Goal: Task Accomplishment & Management: Use online tool/utility

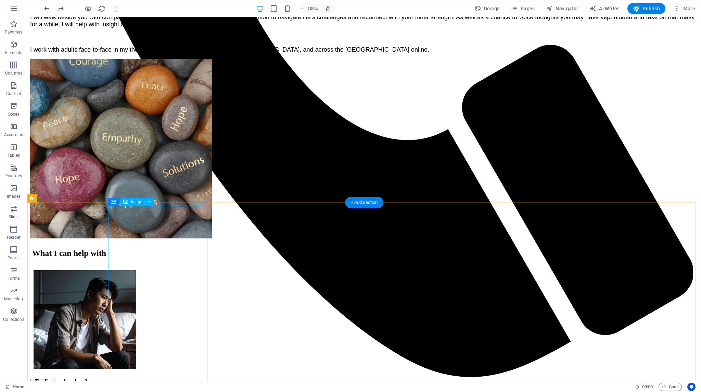
click at [138, 201] on span "Image" at bounding box center [136, 202] width 11 height 4
click at [139, 201] on span "Image" at bounding box center [136, 202] width 11 height 4
select select "px"
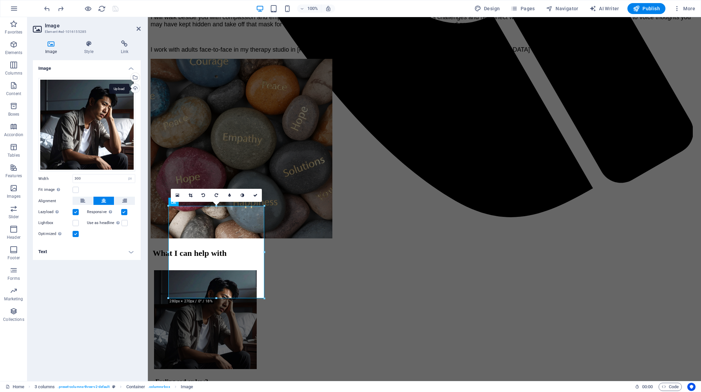
click at [135, 85] on div "Upload" at bounding box center [134, 89] width 10 height 10
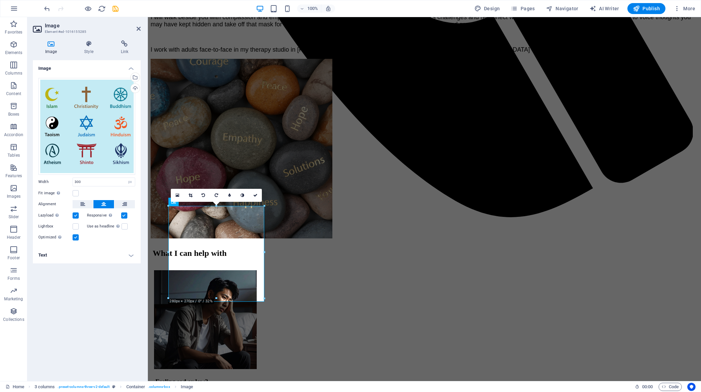
click at [136, 286] on div "Image Drag files here, click to choose files or select files from Files or our …" at bounding box center [87, 217] width 108 height 315
drag, startPoint x: 257, startPoint y: 195, endPoint x: 88, endPoint y: 333, distance: 219.0
click at [257, 195] on link at bounding box center [255, 195] width 13 height 13
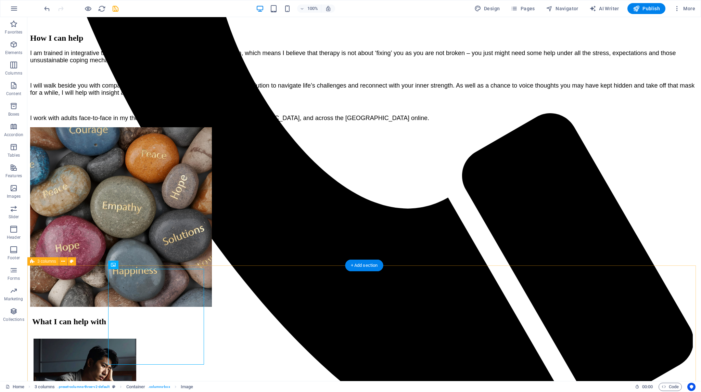
scroll to position [598, 0]
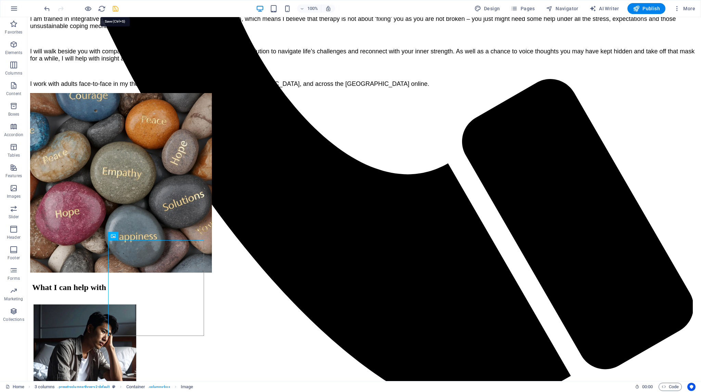
click at [115, 10] on icon "save" at bounding box center [116, 9] width 8 height 8
checkbox input "false"
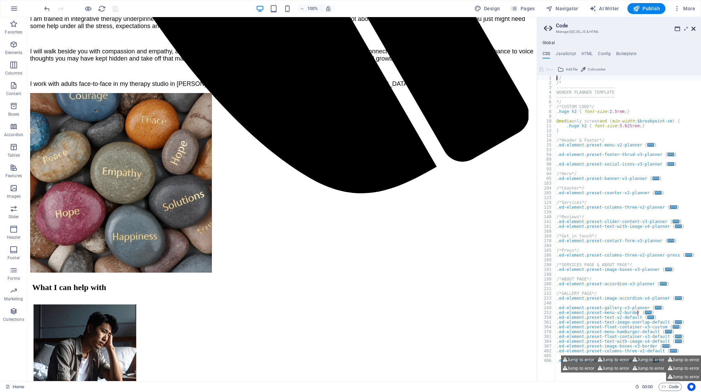
click at [694, 27] on icon at bounding box center [693, 28] width 4 height 5
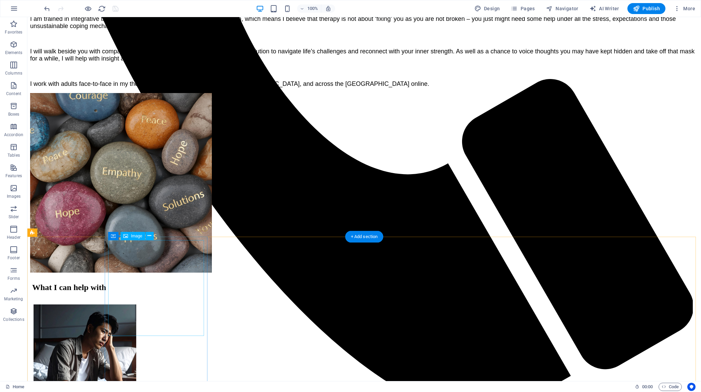
click at [134, 236] on span "Image" at bounding box center [136, 236] width 11 height 4
click at [149, 236] on icon at bounding box center [149, 235] width 4 height 7
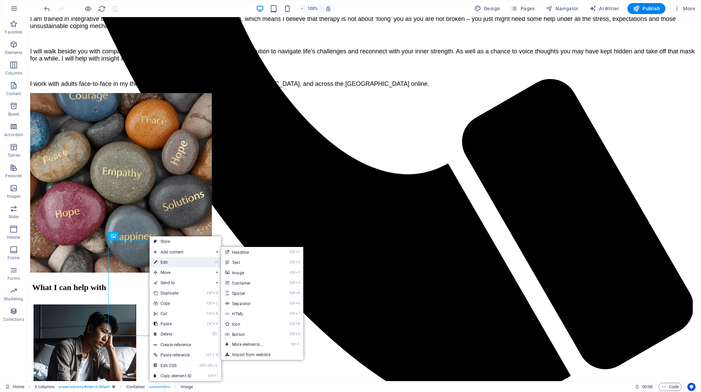
click at [156, 259] on icon at bounding box center [155, 262] width 3 height 10
select select "px"
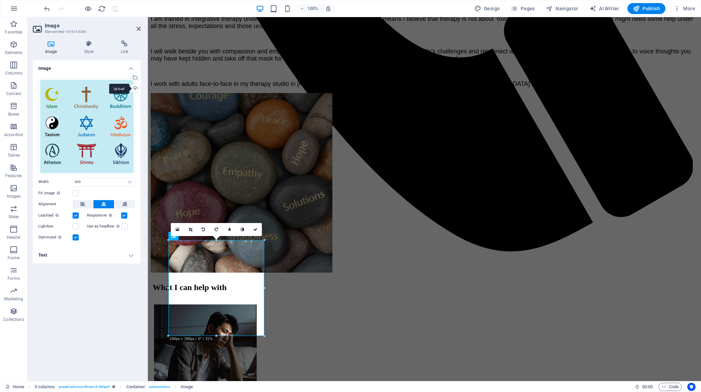
click at [135, 88] on div "Upload" at bounding box center [134, 89] width 10 height 10
click at [256, 230] on icon at bounding box center [255, 229] width 4 height 4
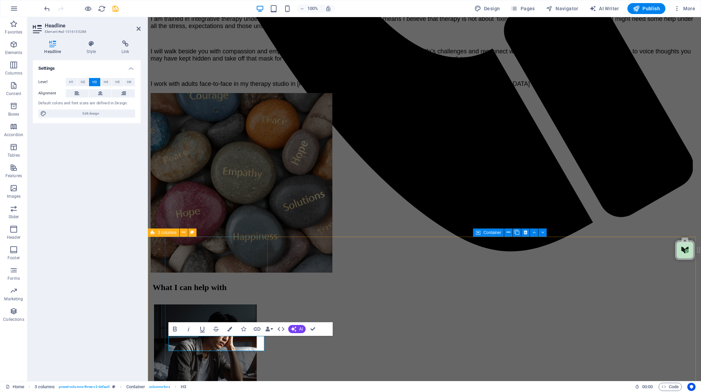
click at [125, 311] on div "Settings Level H1 H2 H3 H4 H5 H6 Alignment Default colors and font sizes are de…" at bounding box center [87, 217] width 108 height 315
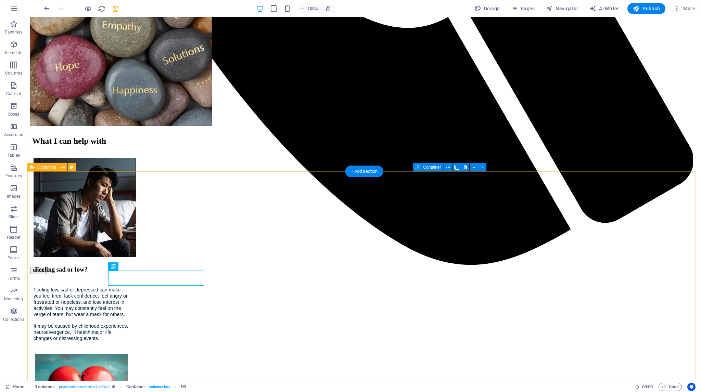
scroll to position [769, 0]
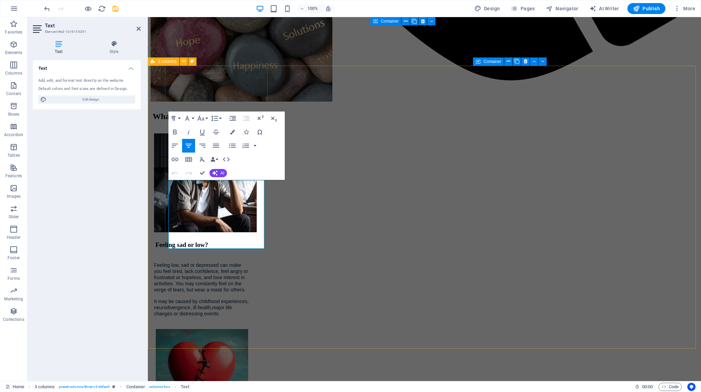
drag, startPoint x: 252, startPoint y: 245, endPoint x: 173, endPoint y: 184, distance: 100.2
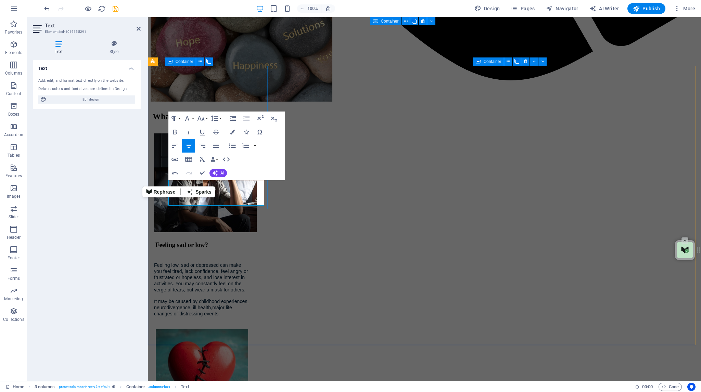
drag, startPoint x: 245, startPoint y: 201, endPoint x: 176, endPoint y: 182, distance: 71.6
click at [193, 118] on button "Font Family" at bounding box center [188, 119] width 13 height 14
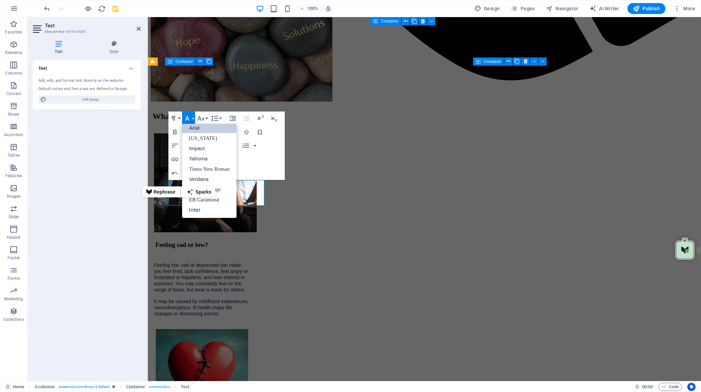
scroll to position [4, 0]
click at [193, 126] on link "Arial" at bounding box center [209, 128] width 54 height 10
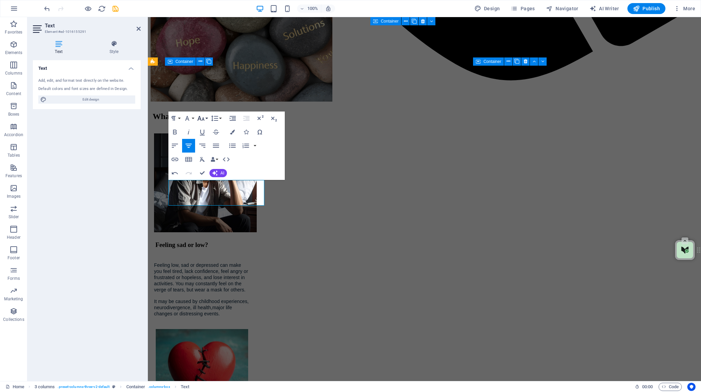
click at [204, 118] on icon "button" at bounding box center [200, 118] width 7 height 5
drag, startPoint x: 212, startPoint y: 171, endPoint x: 212, endPoint y: 179, distance: 7.9
click at [212, 179] on ul "8 9 10 11 12 14 18 24 30 36 48 60 72 96" at bounding box center [208, 198] width 25 height 149
click at [212, 179] on link "14" at bounding box center [208, 183] width 25 height 10
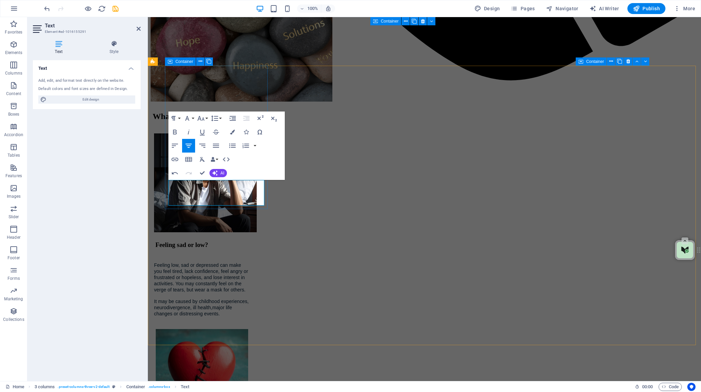
drag, startPoint x: 219, startPoint y: 185, endPoint x: 169, endPoint y: 186, distance: 49.6
drag, startPoint x: 224, startPoint y: 193, endPoint x: 235, endPoint y: 193, distance: 10.6
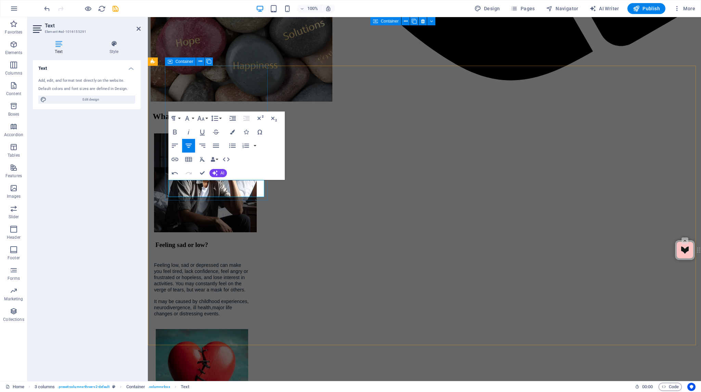
drag, startPoint x: 213, startPoint y: 185, endPoint x: 169, endPoint y: 183, distance: 44.2
drag, startPoint x: 172, startPoint y: 183, endPoint x: 195, endPoint y: 191, distance: 23.7
click at [192, 118] on button "Font Family" at bounding box center [188, 119] width 13 height 14
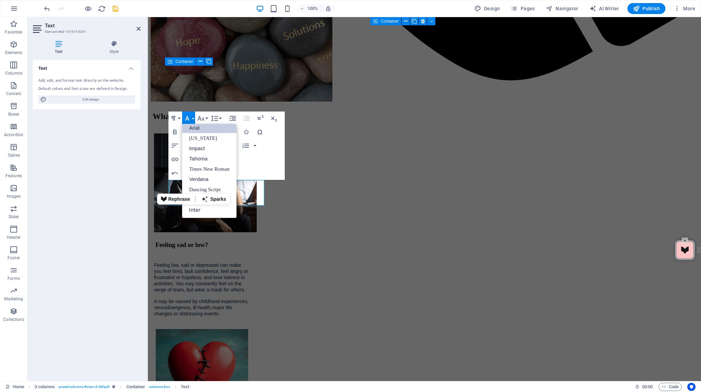
click at [192, 129] on link "Arial" at bounding box center [209, 128] width 54 height 10
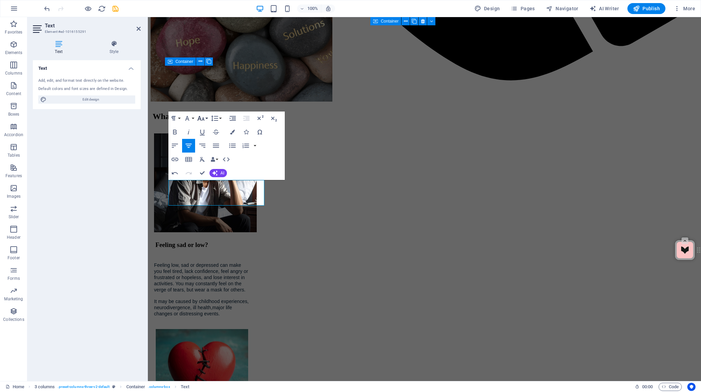
click at [204, 118] on icon "button" at bounding box center [201, 118] width 8 height 8
click at [204, 128] on link "14" at bounding box center [208, 128] width 25 height 10
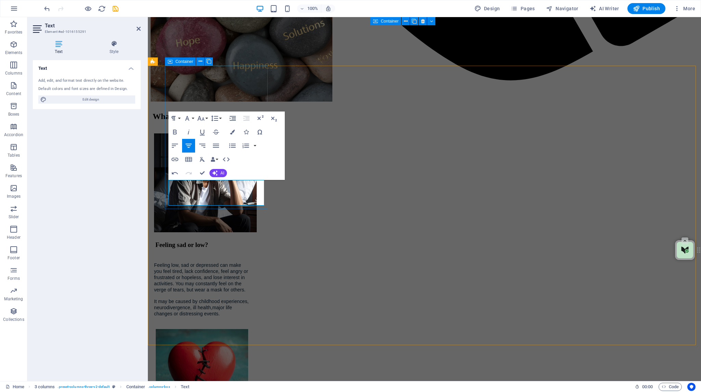
drag, startPoint x: 240, startPoint y: 195, endPoint x: 236, endPoint y: 194, distance: 3.8
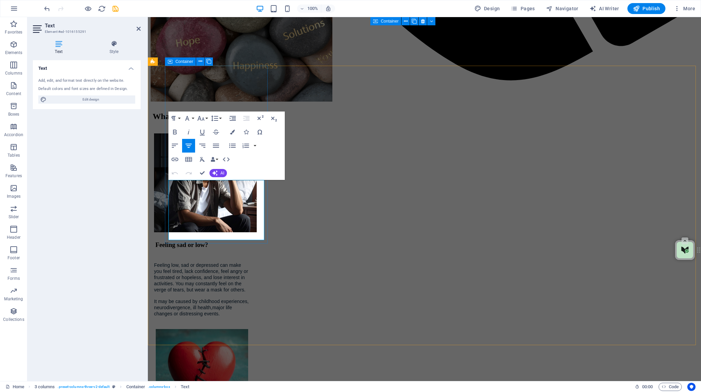
drag, startPoint x: 231, startPoint y: 211, endPoint x: 235, endPoint y: 217, distance: 6.9
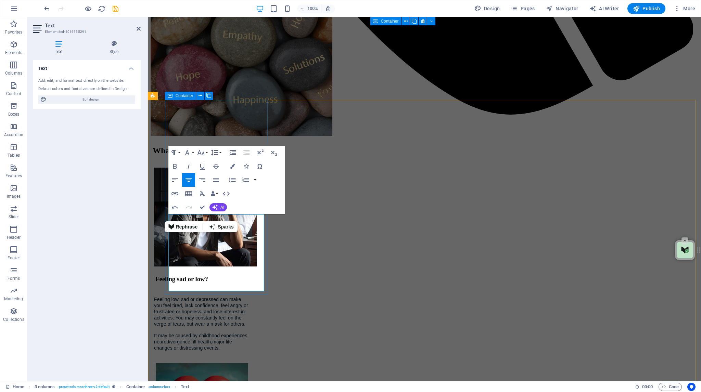
drag, startPoint x: 205, startPoint y: 219, endPoint x: 201, endPoint y: 218, distance: 3.8
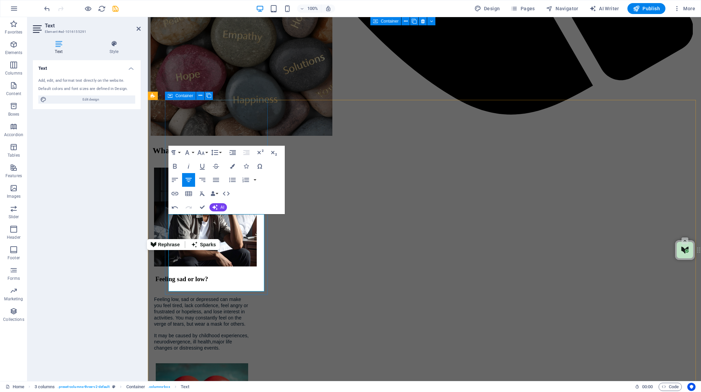
drag, startPoint x: 242, startPoint y: 227, endPoint x: 183, endPoint y: 236, distance: 60.1
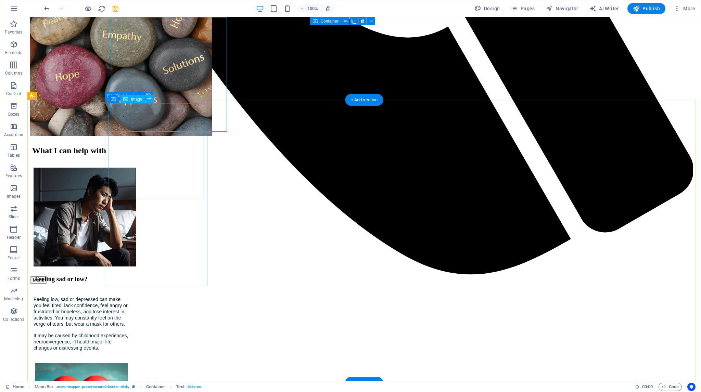
select select "px"
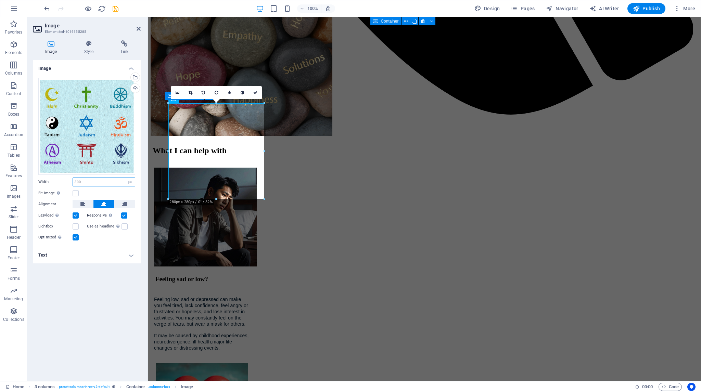
drag, startPoint x: 82, startPoint y: 182, endPoint x: 68, endPoint y: 181, distance: 14.4
click at [64, 182] on div "Width 300 Default auto px rem % em vh vw" at bounding box center [86, 182] width 97 height 9
type input "270"
click at [257, 92] on icon at bounding box center [255, 93] width 4 height 4
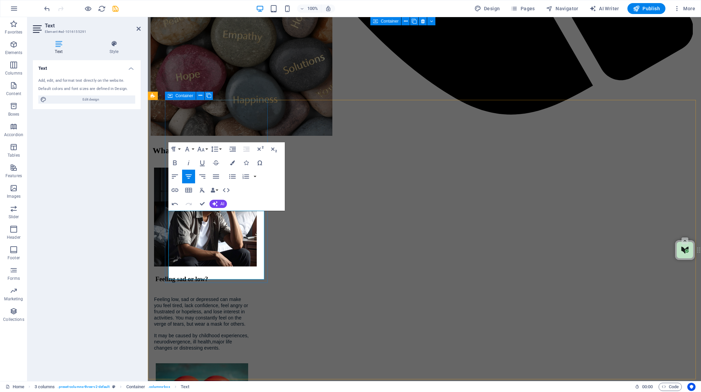
drag, startPoint x: 258, startPoint y: 267, endPoint x: 263, endPoint y: 271, distance: 6.4
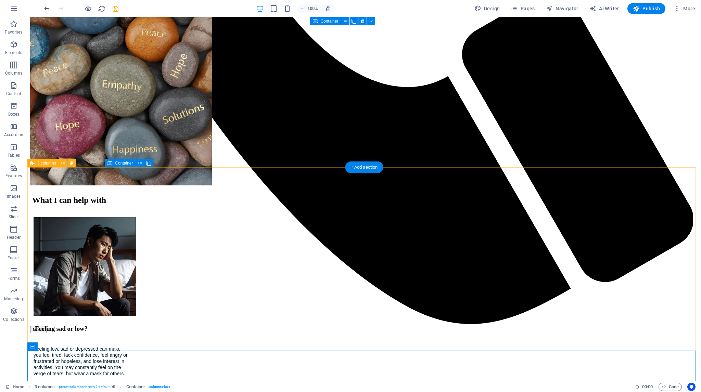
scroll to position [598, 0]
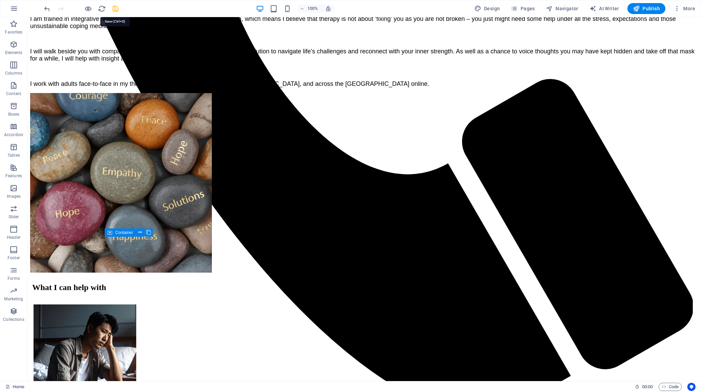
click at [116, 7] on icon "save" at bounding box center [116, 9] width 8 height 8
checkbox input "false"
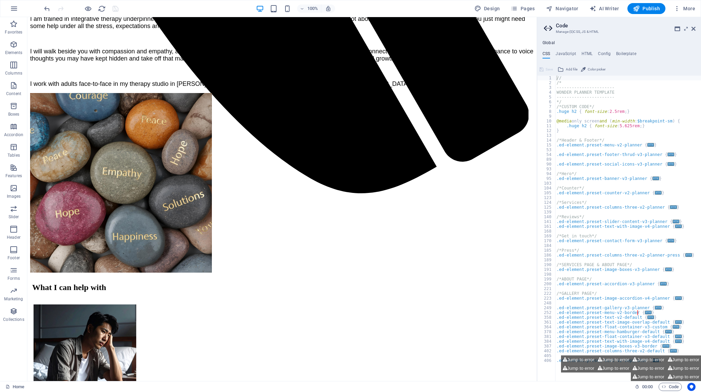
click at [695, 28] on aside "Code Manage (S)CSS, JS & HTML Global CSS JavaScript HTML Config Boilerplate // …" at bounding box center [618, 199] width 164 height 364
click at [693, 28] on icon at bounding box center [693, 28] width 4 height 5
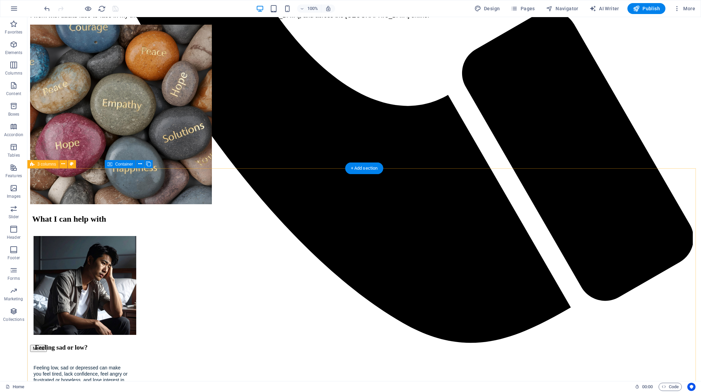
scroll to position [700, 0]
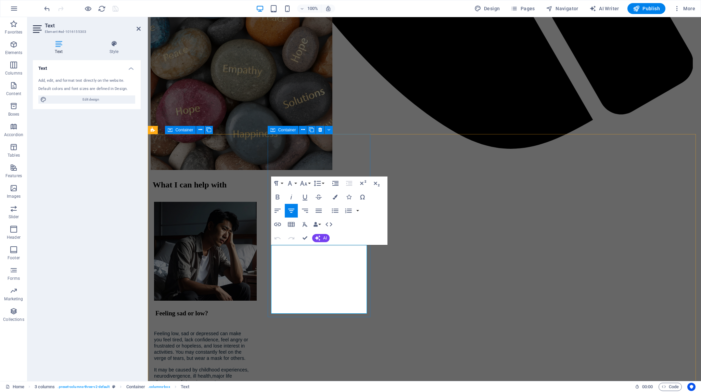
drag, startPoint x: 328, startPoint y: 310, endPoint x: 428, endPoint y: 277, distance: 105.8
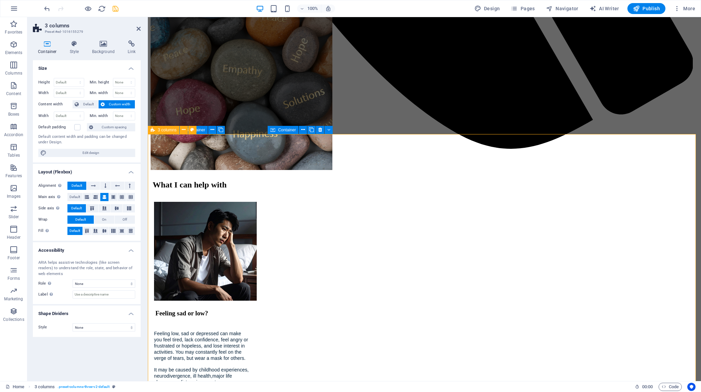
drag, startPoint x: 328, startPoint y: 310, endPoint x: 447, endPoint y: 309, distance: 119.0
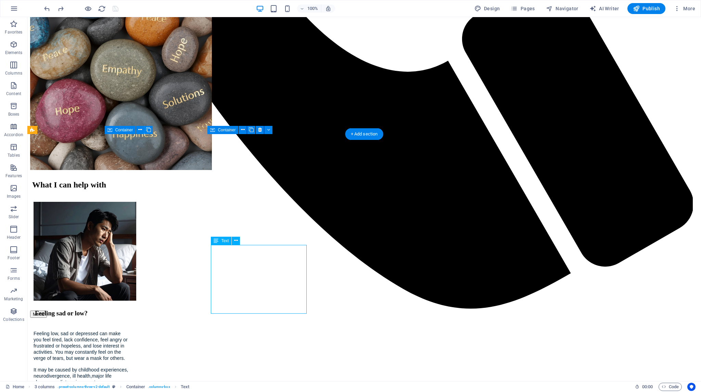
drag, startPoint x: 268, startPoint y: 310, endPoint x: 223, endPoint y: 262, distance: 65.9
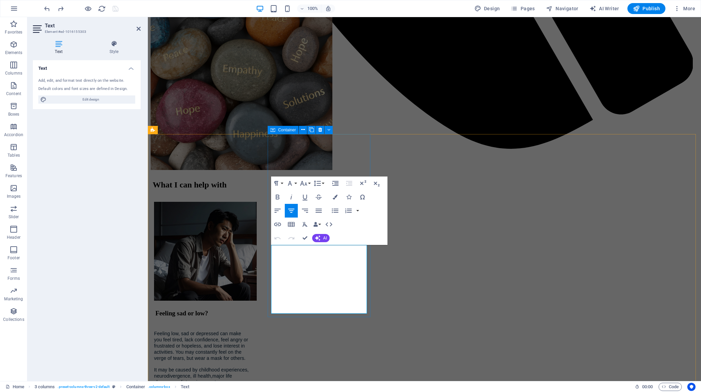
drag, startPoint x: 328, startPoint y: 309, endPoint x: 274, endPoint y: 252, distance: 78.9
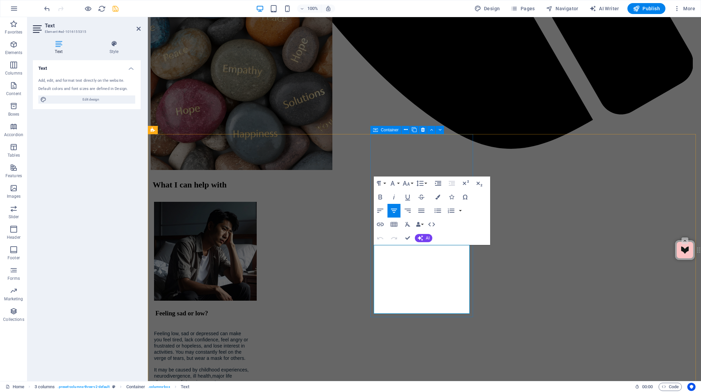
drag, startPoint x: 462, startPoint y: 310, endPoint x: 379, endPoint y: 251, distance: 101.8
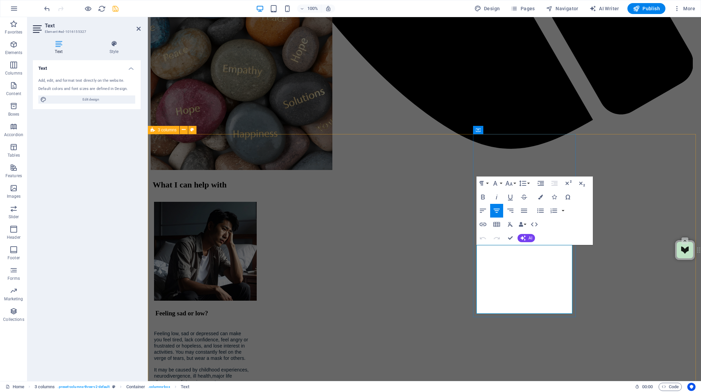
drag, startPoint x: 557, startPoint y: 309, endPoint x: 482, endPoint y: 250, distance: 96.0
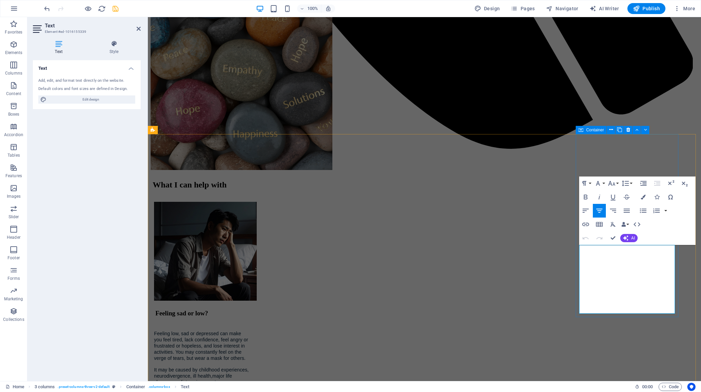
drag, startPoint x: 673, startPoint y: 310, endPoint x: 589, endPoint y: 249, distance: 103.9
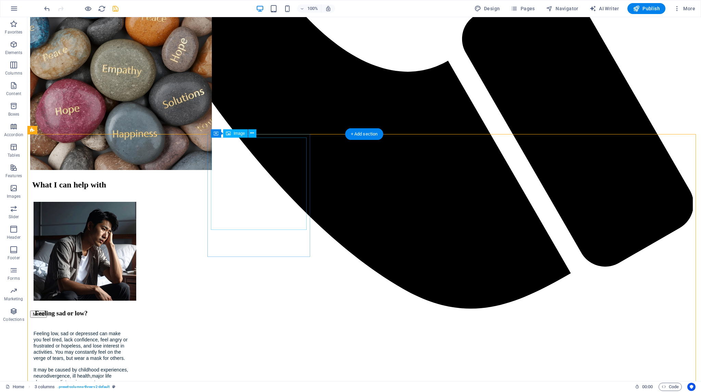
click at [239, 135] on span "Image" at bounding box center [238, 133] width 11 height 4
select select "px"
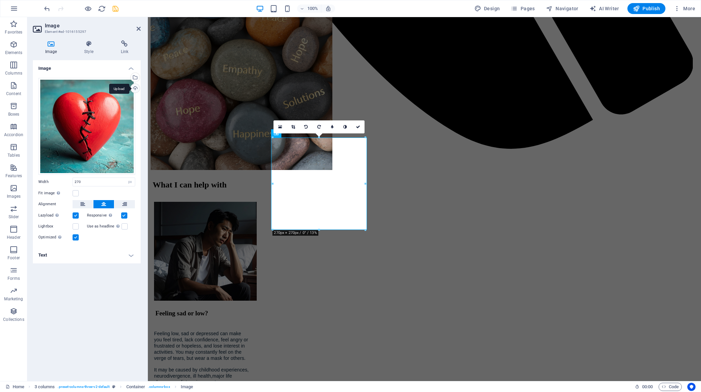
click at [135, 89] on div "Upload" at bounding box center [134, 89] width 10 height 10
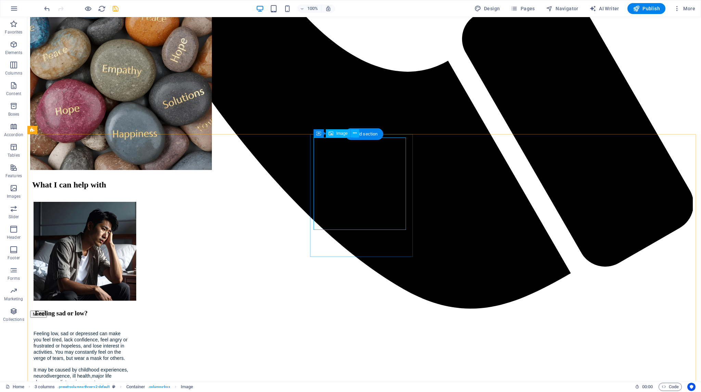
select select "px"
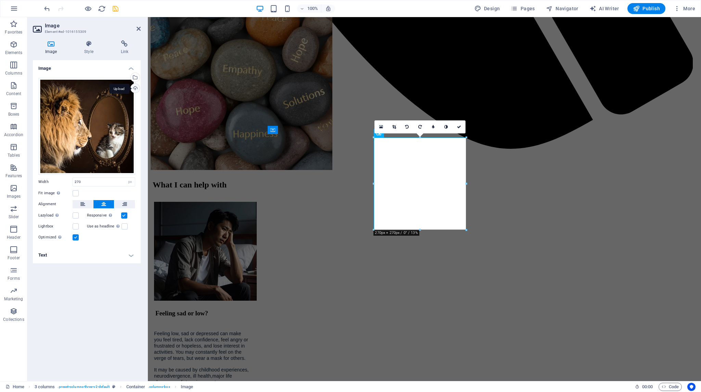
click at [135, 87] on div "Upload" at bounding box center [134, 89] width 10 height 10
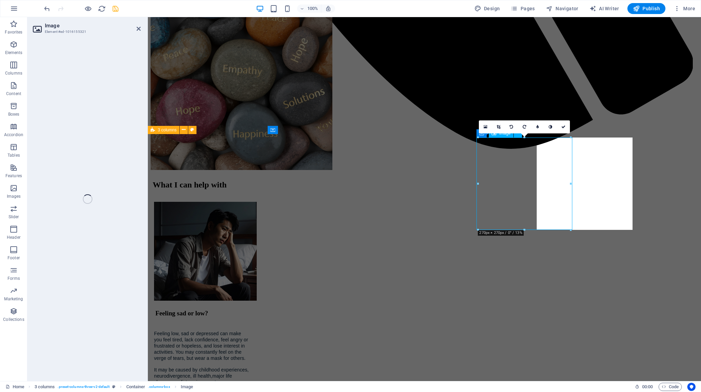
select select "px"
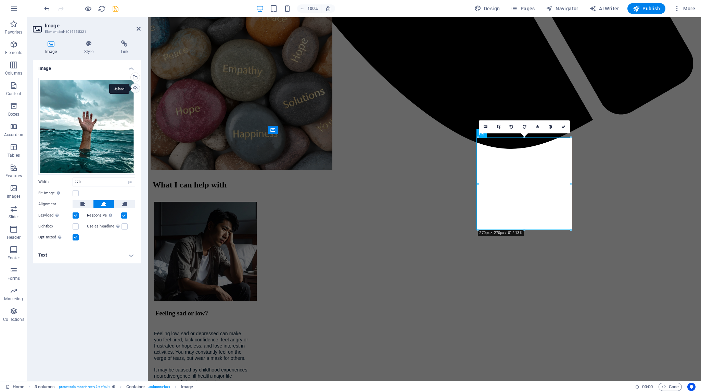
click at [134, 88] on div "Upload" at bounding box center [134, 89] width 10 height 10
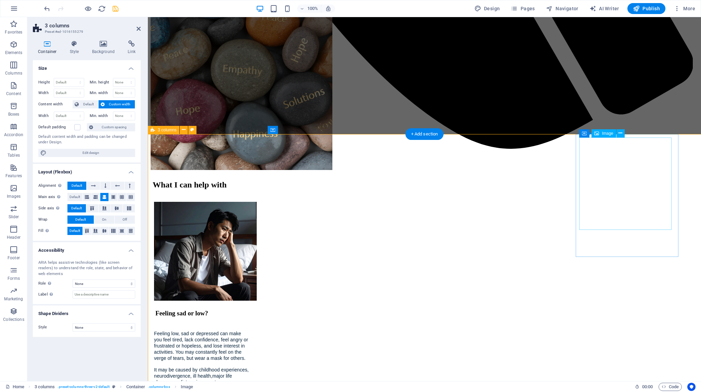
select select "px"
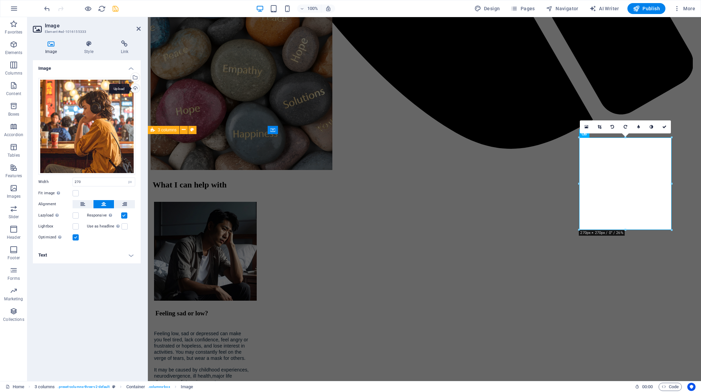
click at [135, 89] on div "Upload" at bounding box center [134, 89] width 10 height 10
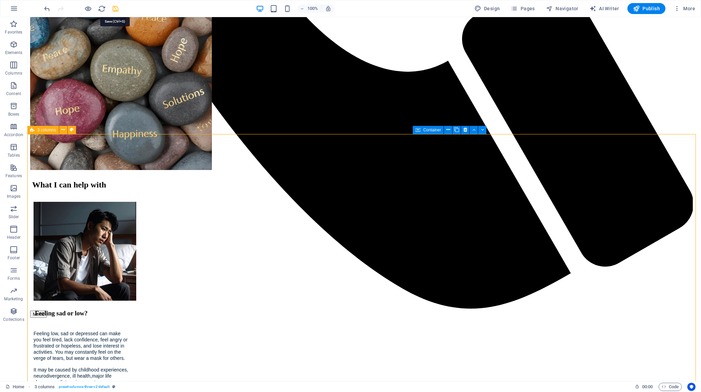
click at [115, 6] on icon "save" at bounding box center [116, 9] width 8 height 8
checkbox input "false"
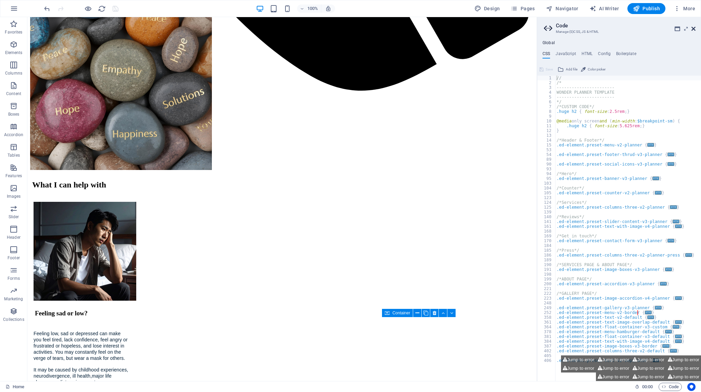
drag, startPoint x: 693, startPoint y: 29, endPoint x: 630, endPoint y: 82, distance: 83.0
click at [693, 29] on icon at bounding box center [693, 28] width 4 height 5
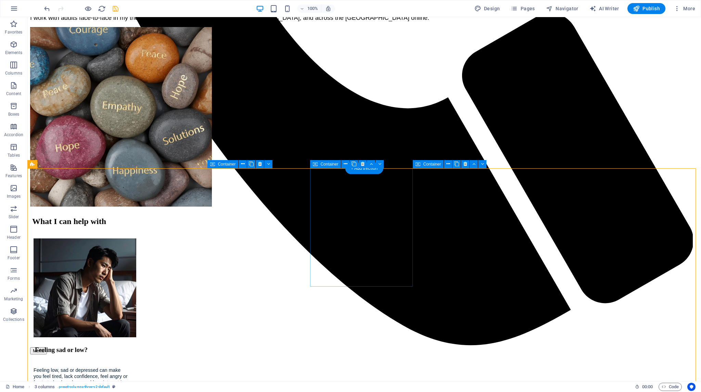
scroll to position [666, 0]
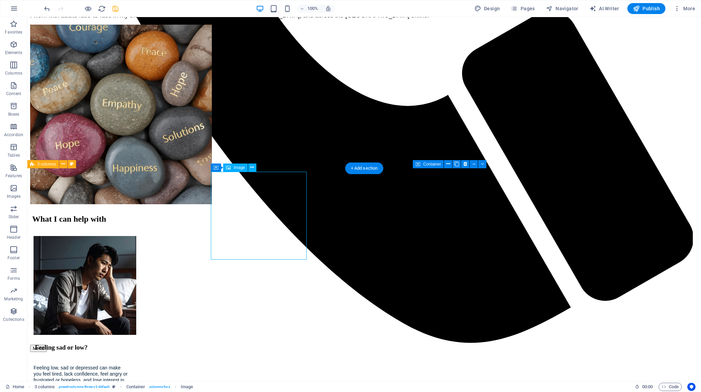
select select "px"
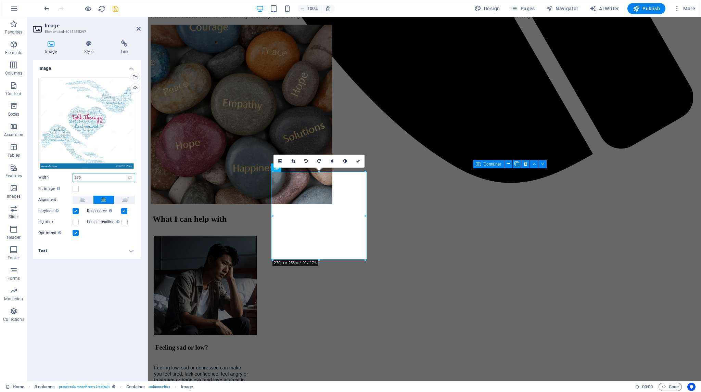
click at [90, 177] on input "270" at bounding box center [104, 177] width 62 height 8
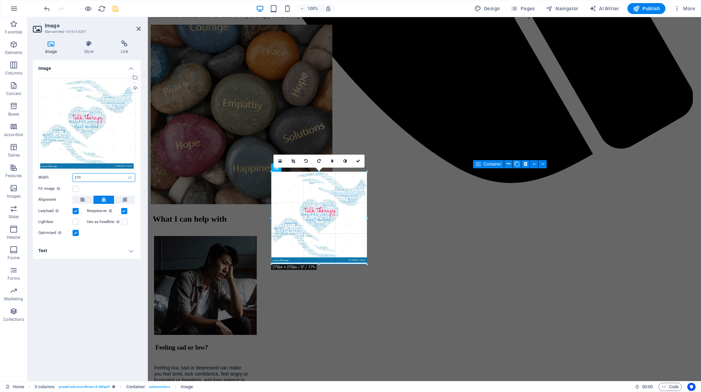
drag, startPoint x: 319, startPoint y: 259, endPoint x: 315, endPoint y: 263, distance: 5.3
drag, startPoint x: 318, startPoint y: 260, endPoint x: 316, endPoint y: 263, distance: 3.7
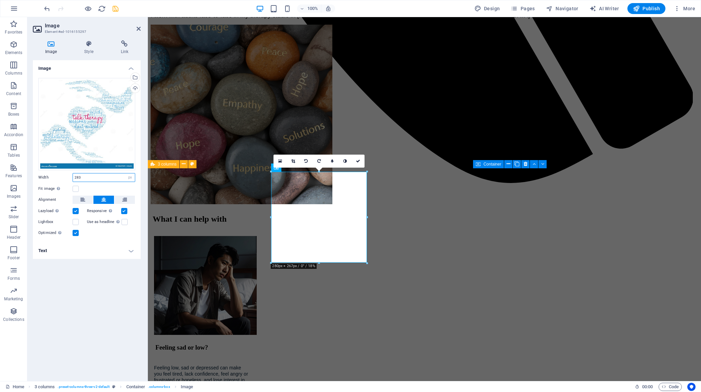
click at [99, 178] on input "283" at bounding box center [104, 177] width 62 height 8
click at [77, 187] on label at bounding box center [76, 189] width 6 height 6
click at [0, 0] on input "Fit image Automatically fit image to a fixed width and height" at bounding box center [0, 0] width 0 height 0
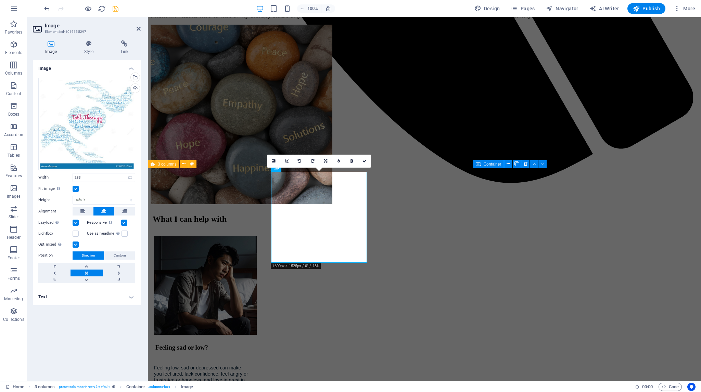
click at [77, 187] on label at bounding box center [76, 189] width 6 height 6
click at [0, 0] on input "Fit image Automatically fit image to a fixed width and height" at bounding box center [0, 0] width 0 height 0
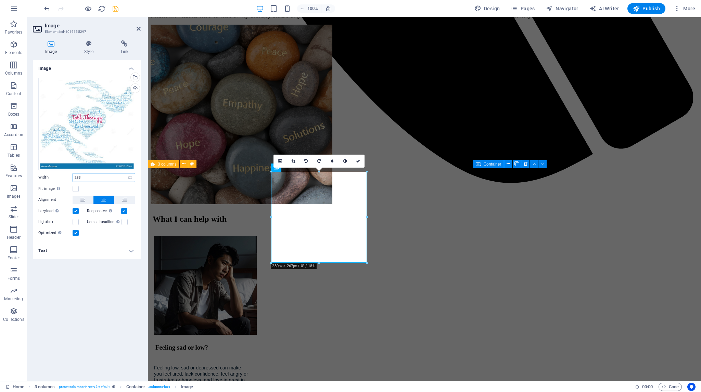
click at [93, 176] on input "283" at bounding box center [104, 177] width 62 height 8
click at [100, 176] on input "284" at bounding box center [104, 177] width 62 height 8
type input "284"
click at [85, 256] on h4 "Text" at bounding box center [87, 251] width 108 height 16
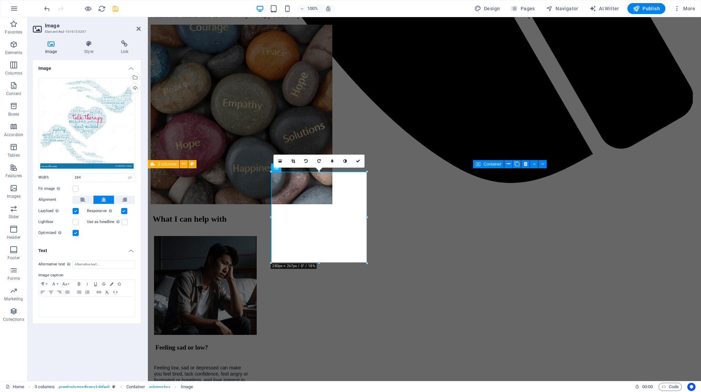
click at [95, 238] on div "Drag files here, click to choose files or select files from Files or our free s…" at bounding box center [87, 158] width 108 height 170
click at [47, 7] on icon "undo" at bounding box center [47, 9] width 8 height 8
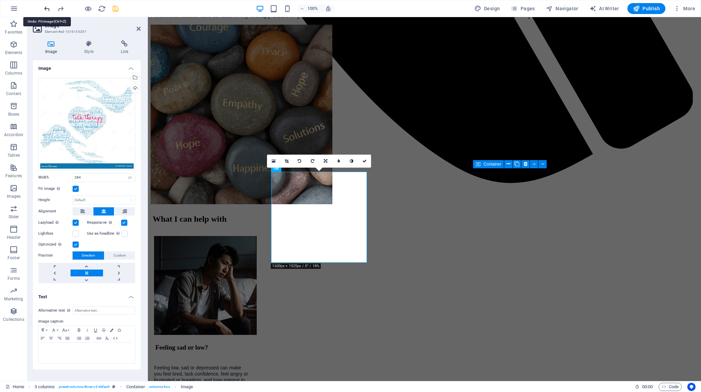
click at [47, 7] on icon "undo" at bounding box center [47, 9] width 8 height 8
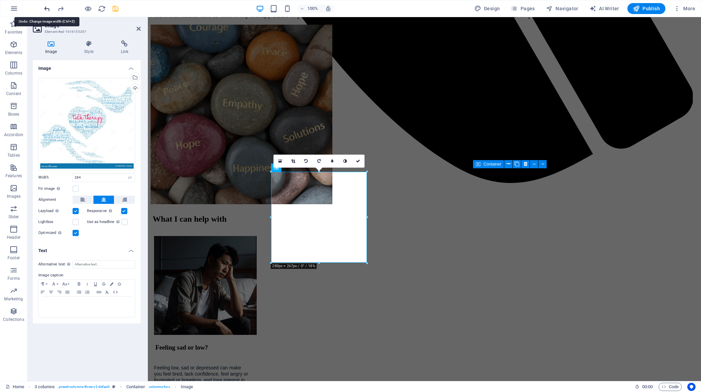
click at [47, 7] on icon "undo" at bounding box center [47, 9] width 8 height 8
click at [47, 9] on icon "undo" at bounding box center [47, 9] width 8 height 8
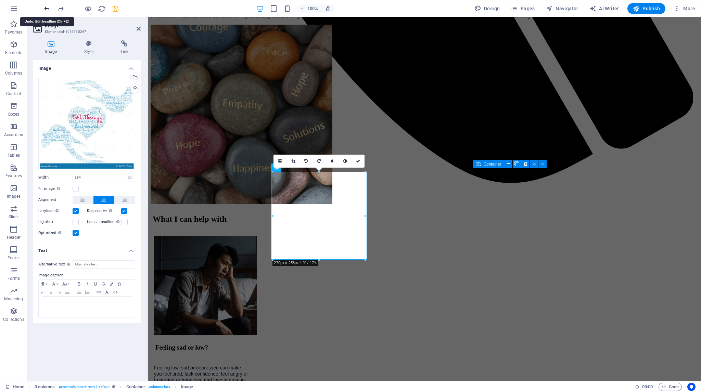
click at [47, 9] on icon "undo" at bounding box center [47, 9] width 8 height 8
click at [61, 8] on icon "redo" at bounding box center [61, 9] width 8 height 8
click at [116, 6] on icon "save" at bounding box center [116, 9] width 8 height 8
checkbox input "false"
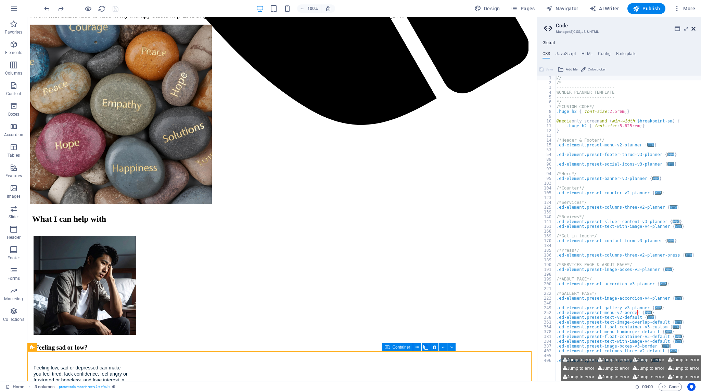
click at [694, 27] on icon at bounding box center [693, 28] width 4 height 5
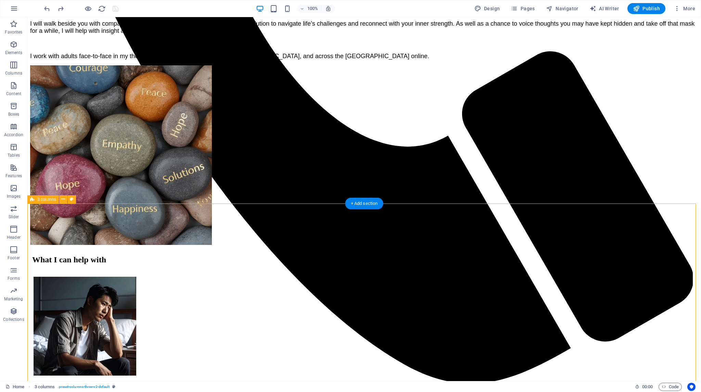
scroll to position [632, 0]
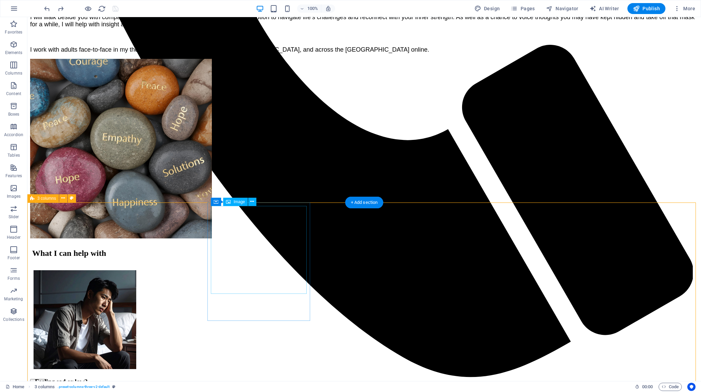
click at [237, 201] on span "Image" at bounding box center [238, 202] width 11 height 4
select select "px"
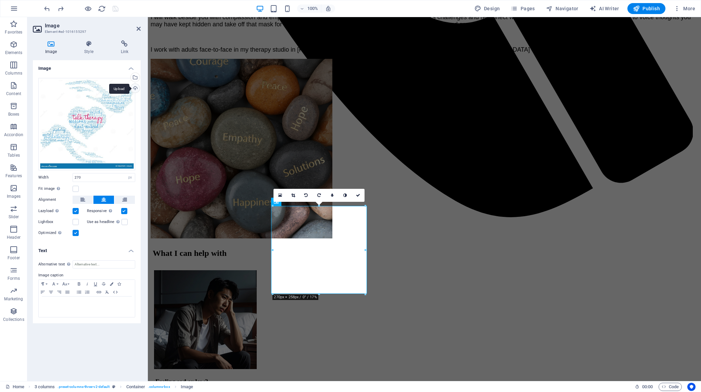
click at [135, 88] on div "Upload" at bounding box center [134, 89] width 10 height 10
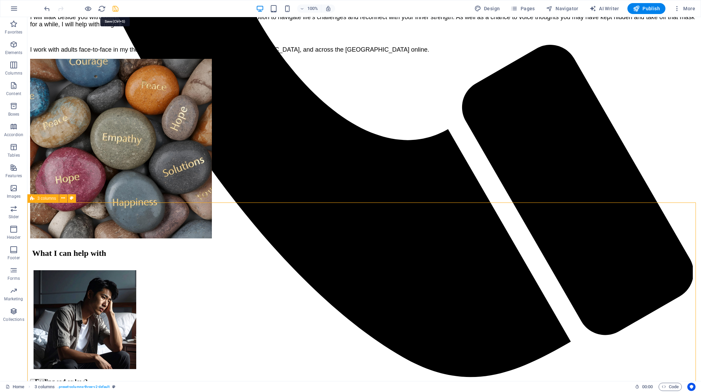
click at [115, 9] on icon "save" at bounding box center [116, 9] width 8 height 8
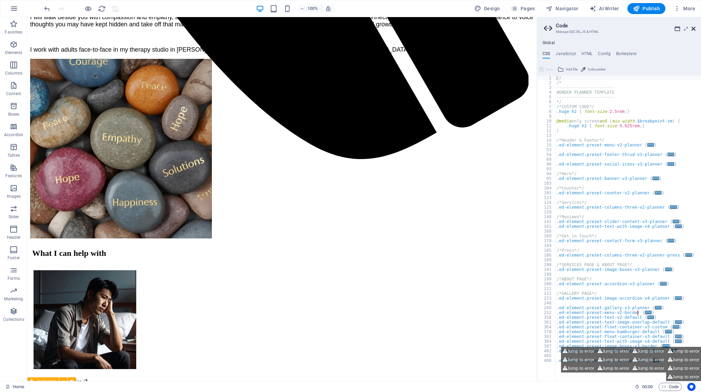
click at [693, 28] on icon at bounding box center [693, 28] width 4 height 5
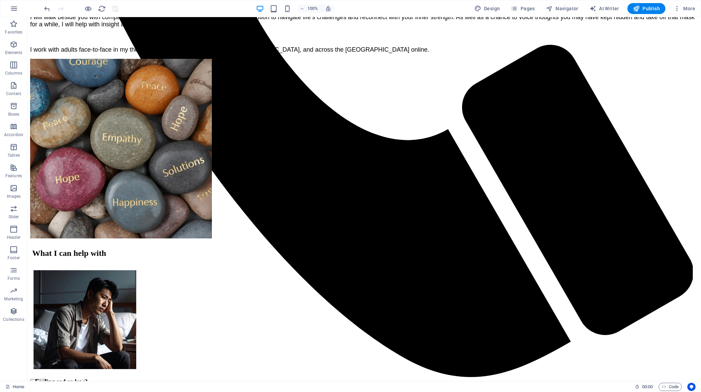
click at [115, 9] on div at bounding box center [81, 8] width 77 height 11
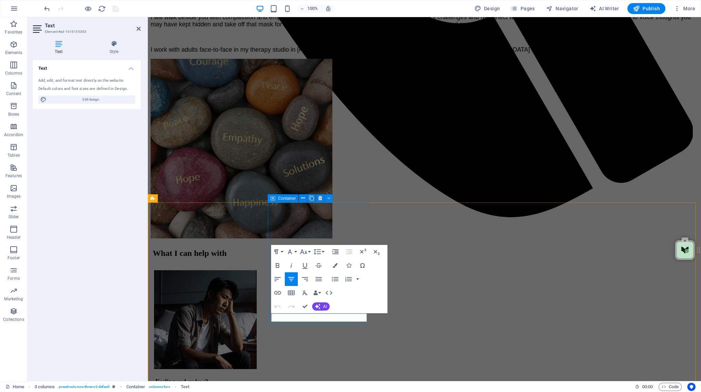
drag, startPoint x: 303, startPoint y: 318, endPoint x: 347, endPoint y: 319, distance: 43.8
click at [296, 250] on button "Font Family" at bounding box center [291, 252] width 13 height 14
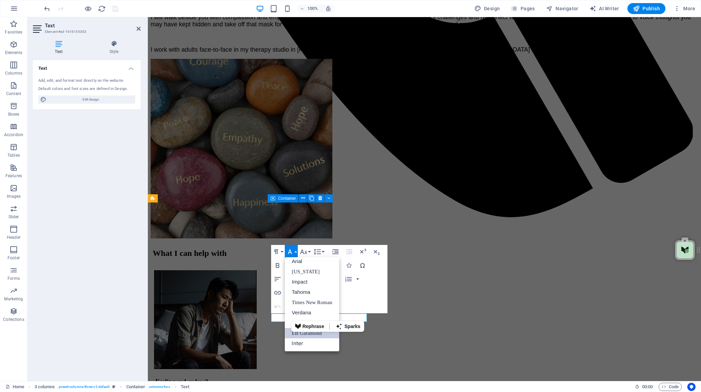
scroll to position [4, 0]
click at [295, 262] on link "Arial" at bounding box center [312, 261] width 54 height 10
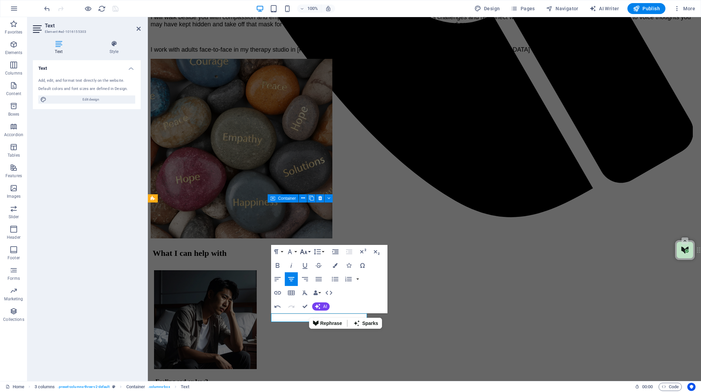
click at [306, 251] on icon "button" at bounding box center [303, 251] width 7 height 5
click at [306, 261] on link "14" at bounding box center [310, 262] width 25 height 10
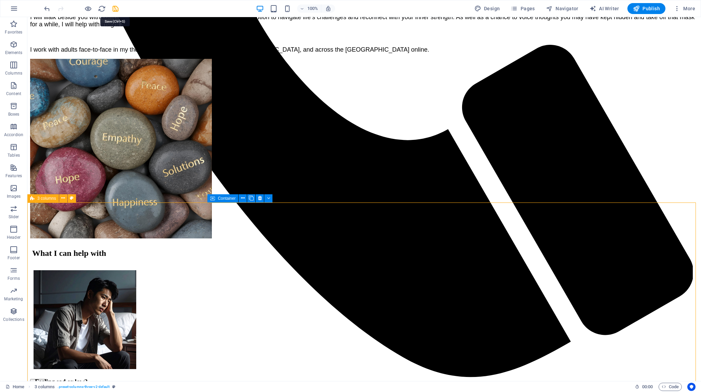
click at [115, 9] on icon "save" at bounding box center [116, 9] width 8 height 8
checkbox input "false"
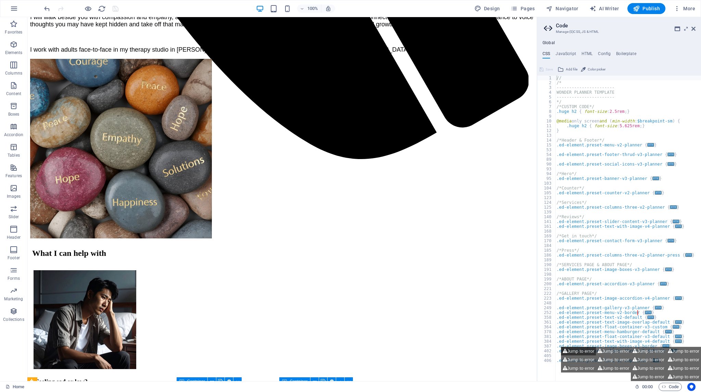
click at [569, 349] on button "Jump to error" at bounding box center [578, 351] width 35 height 9
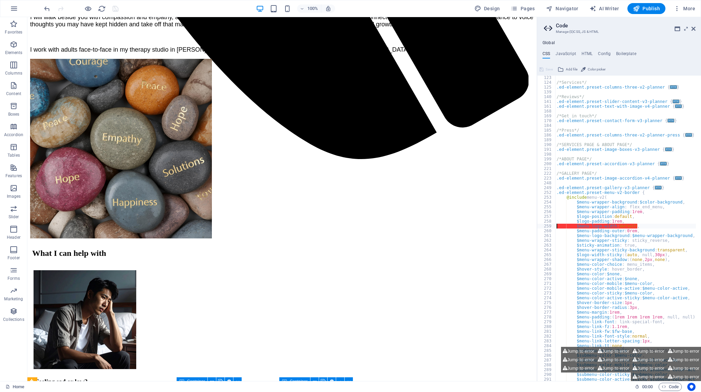
click at [635, 226] on div "/*Services*/ .ed-element.preset-columns-three-v2-planner { ... } /*Reviews*/ .e…" at bounding box center [638, 232] width 166 height 315
click at [597, 241] on div "/*Services*/ .ed-element.preset-columns-three-v2-planner { ... } /*Reviews*/ .e…" at bounding box center [638, 232] width 166 height 315
type textarea "$menu-wrapper-sticky: sticky_reverse,"
click at [694, 27] on icon at bounding box center [693, 28] width 4 height 5
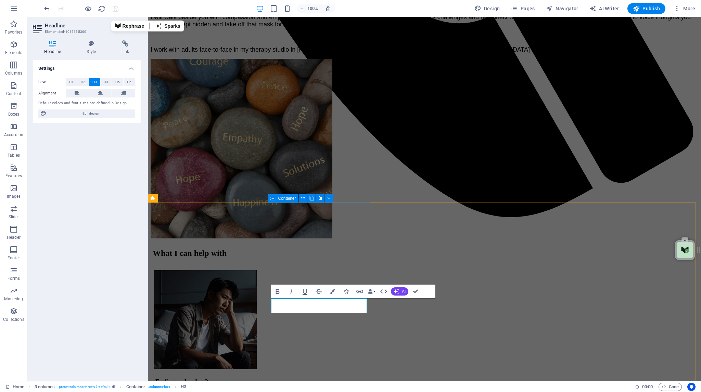
drag, startPoint x: 341, startPoint y: 306, endPoint x: 340, endPoint y: 312, distance: 6.2
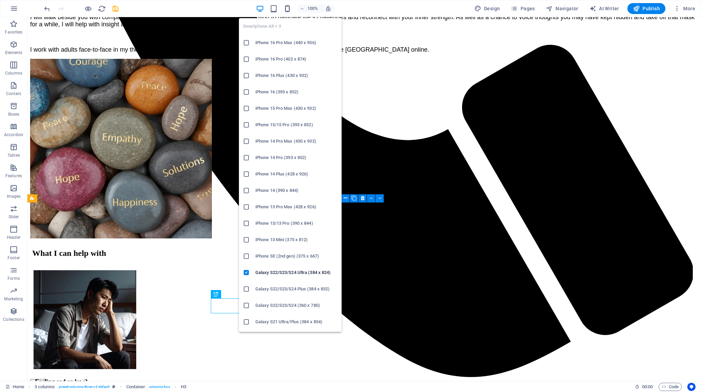
click at [289, 8] on icon "button" at bounding box center [287, 9] width 8 height 8
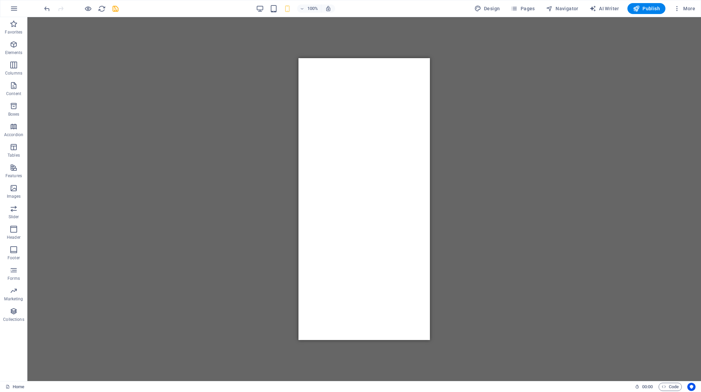
scroll to position [0, 0]
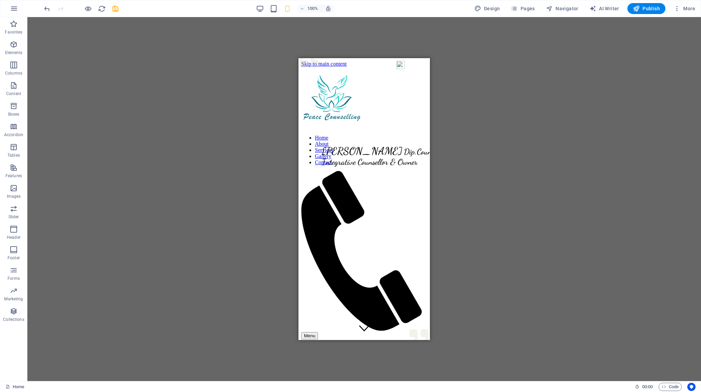
drag, startPoint x: 327, startPoint y: 337, endPoint x: 591, endPoint y: 407, distance: 273.6
drag, startPoint x: 322, startPoint y: 336, endPoint x: 616, endPoint y: 404, distance: 301.1
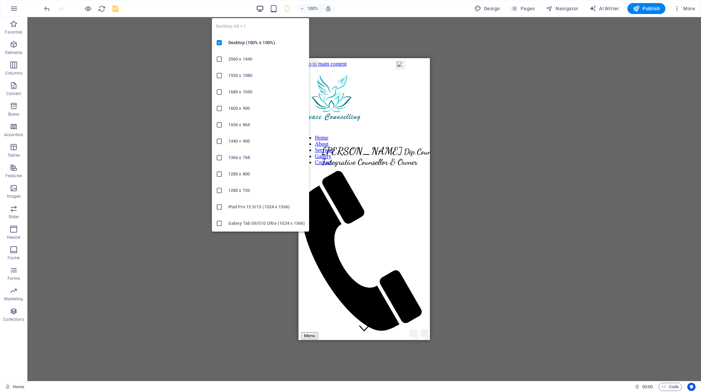
click at [261, 6] on icon "button" at bounding box center [260, 9] width 8 height 8
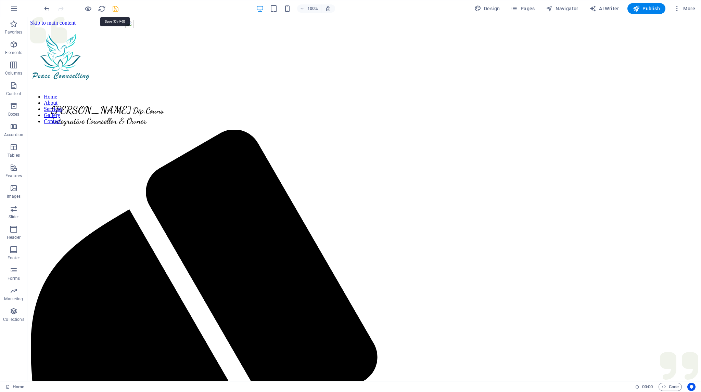
click at [114, 8] on icon "save" at bounding box center [116, 9] width 8 height 8
checkbox input "false"
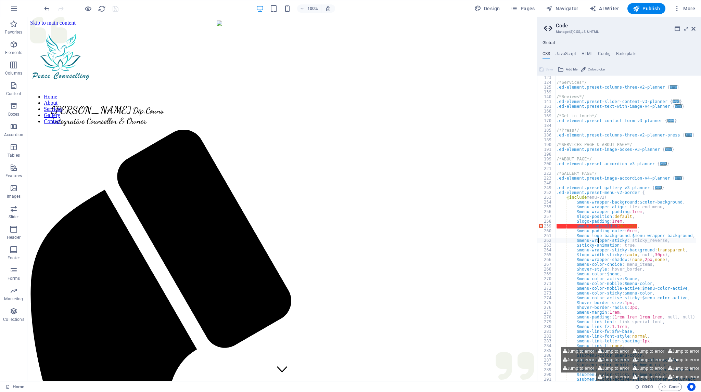
click at [551, 230] on div "260" at bounding box center [546, 231] width 18 height 5
click at [548, 230] on div "260" at bounding box center [546, 231] width 18 height 5
type textarea "$menu-padding-outer: 0rem, $menu-logo-background: $menu-wrapper-background,"
click at [555, 224] on div "123 124 125 139 140 141 161 168 169 170 184 185 186 189 190 191 198 199 200 221…" at bounding box center [546, 228] width 18 height 305
click at [693, 29] on icon at bounding box center [693, 28] width 4 height 5
